Goal: Complete application form

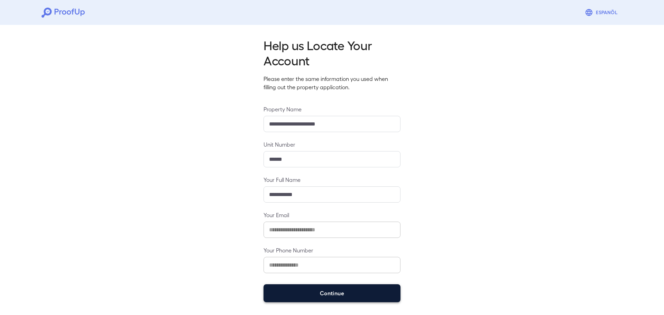
click at [302, 299] on button "Continue" at bounding box center [332, 293] width 137 height 18
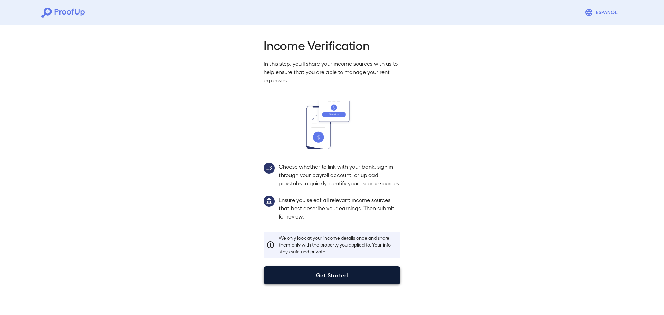
click at [307, 281] on button "Get Started" at bounding box center [332, 275] width 137 height 18
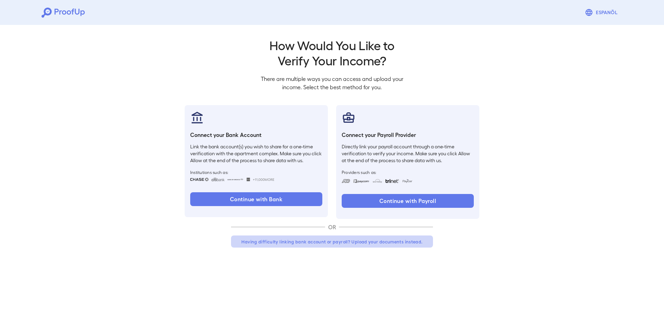
click at [290, 240] on button "Having difficulty linking bank account or payroll? Upload your documents instea…" at bounding box center [332, 242] width 202 height 12
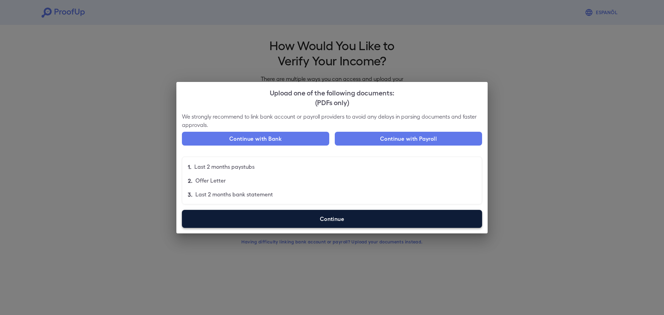
click at [225, 219] on label "Continue" at bounding box center [332, 219] width 300 height 18
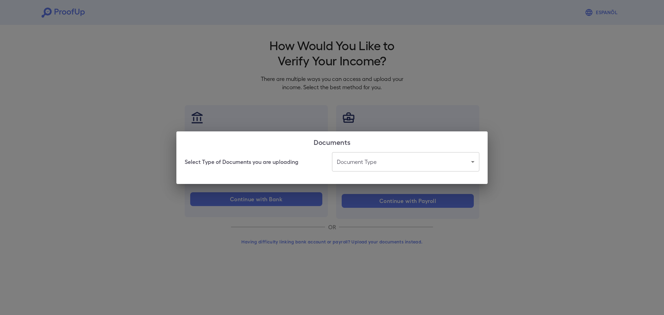
click at [388, 172] on div "Select Type of Documents you are uploading Document Type ​ ​" at bounding box center [331, 168] width 311 height 32
click at [376, 157] on body "Espanõl Go back How Would You Like to Verify Your Income? There are multiple wa…" at bounding box center [332, 132] width 664 height 264
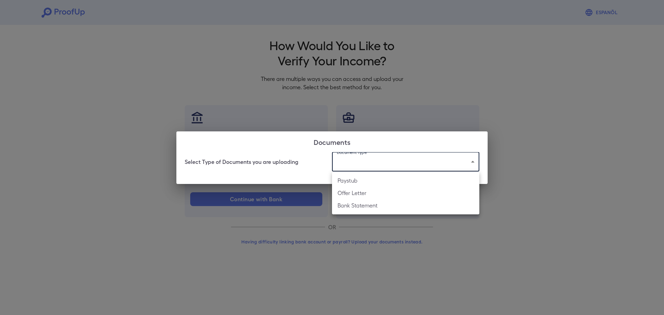
click at [359, 181] on li "Paystub" at bounding box center [405, 180] width 147 height 12
type input "*******"
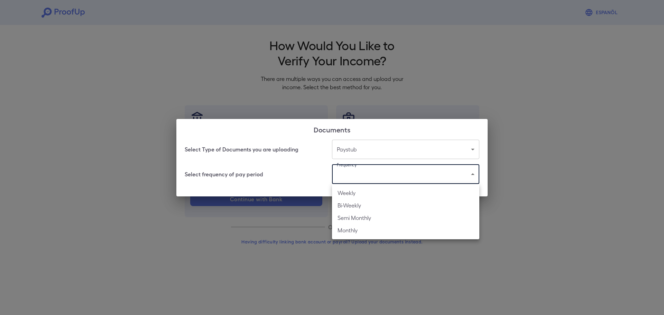
click at [356, 175] on body "Espanõl Go back How Would You Like to Verify Your Income? There are multiple wa…" at bounding box center [332, 132] width 664 height 264
click at [350, 207] on li "Bi-Weekly" at bounding box center [405, 205] width 147 height 12
type input "*********"
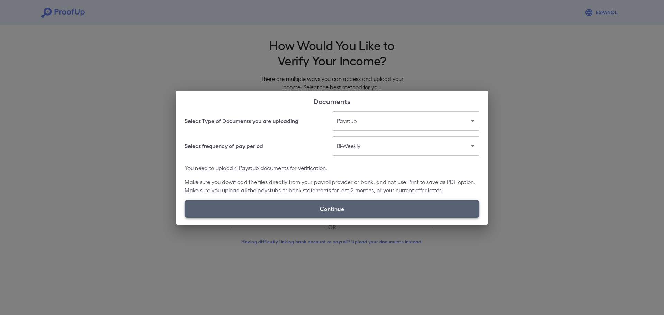
click at [331, 205] on label "Continue" at bounding box center [332, 209] width 295 height 18
click at [185, 218] on input "Continue" at bounding box center [185, 218] width 0 height 0
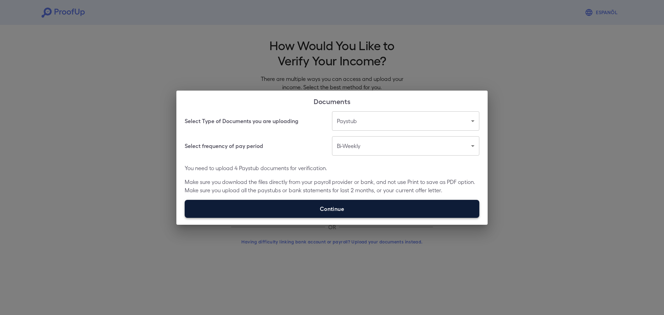
type input "**********"
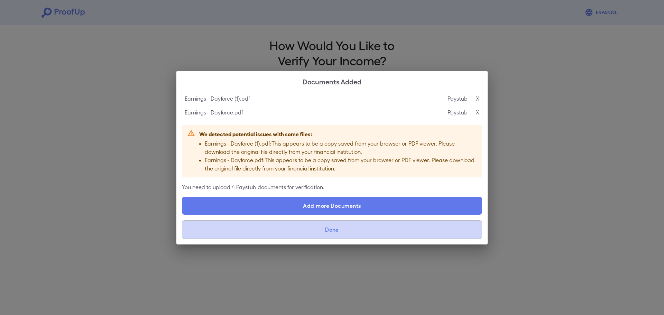
click at [325, 230] on button "Done" at bounding box center [332, 229] width 300 height 19
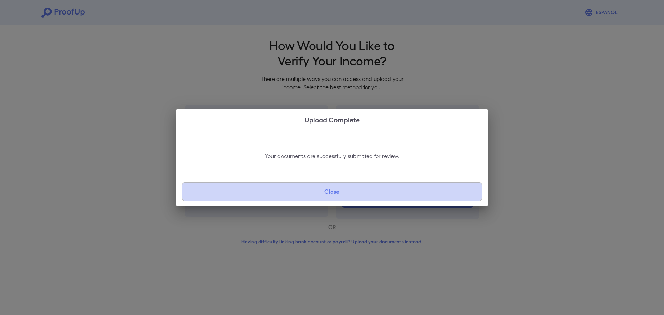
click at [318, 194] on button "Close" at bounding box center [332, 191] width 300 height 19
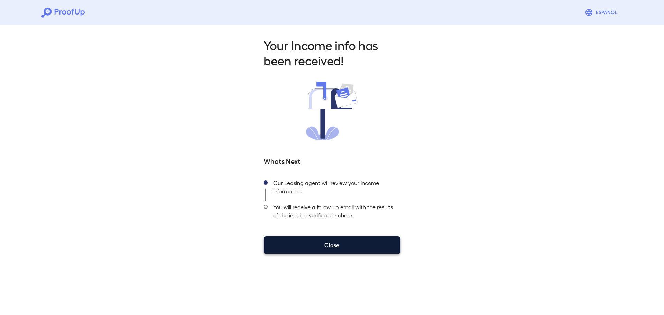
click at [332, 242] on button "Close" at bounding box center [332, 245] width 137 height 18
click at [359, 245] on button "Close" at bounding box center [332, 245] width 137 height 18
click at [358, 244] on button "Close" at bounding box center [332, 245] width 137 height 18
click at [359, 244] on button "Close" at bounding box center [332, 245] width 137 height 18
